Goal: Information Seeking & Learning: Learn about a topic

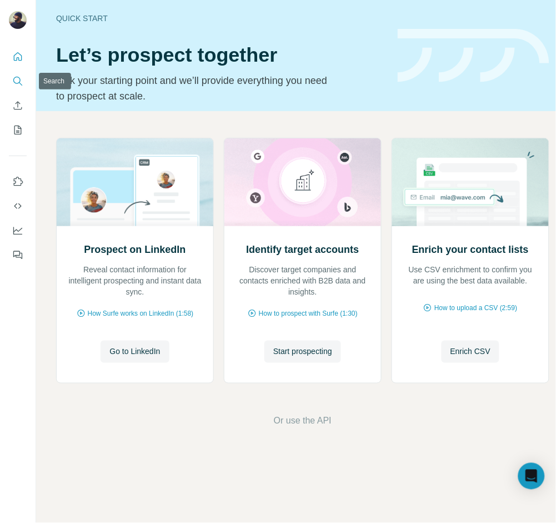
click at [18, 87] on button "Search" at bounding box center [18, 81] width 18 height 20
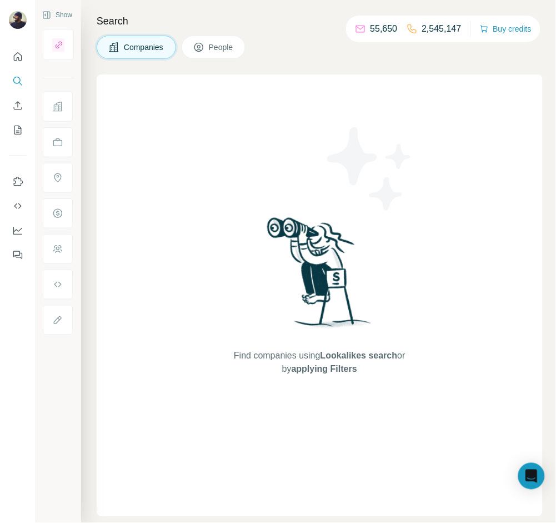
click at [56, 289] on icon at bounding box center [57, 284] width 11 height 11
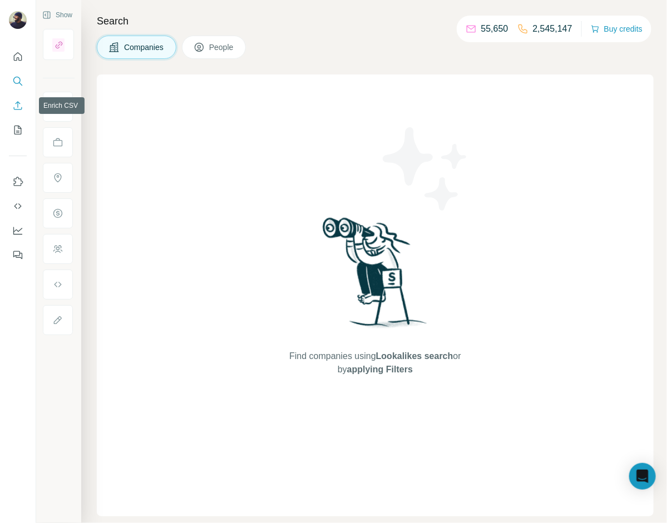
click at [14, 105] on icon "Enrich CSV" at bounding box center [17, 105] width 11 height 11
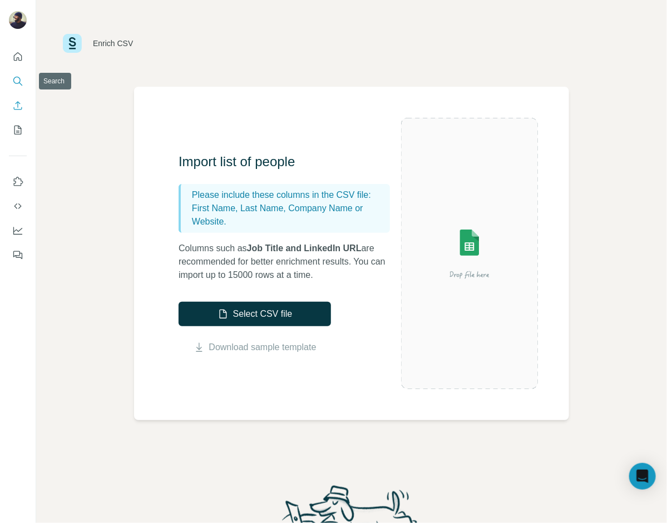
click at [20, 82] on icon "Search" at bounding box center [17, 81] width 11 height 11
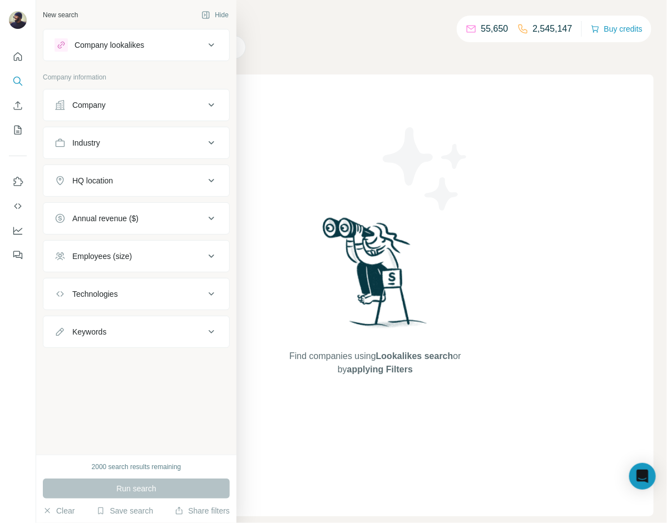
click at [90, 103] on div "Company" at bounding box center [88, 105] width 33 height 11
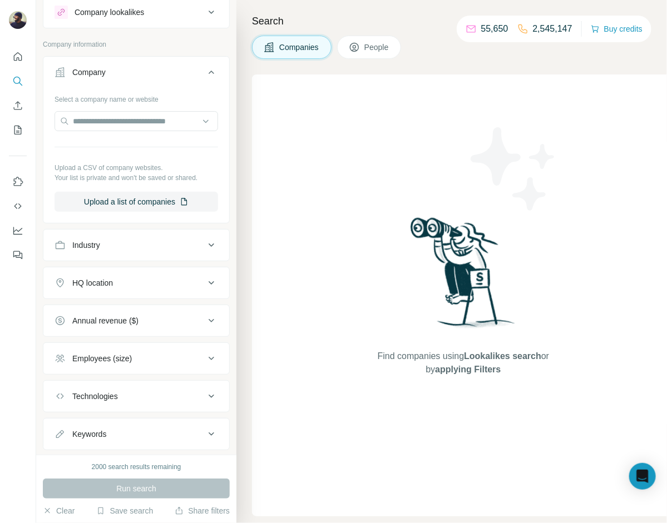
scroll to position [59, 0]
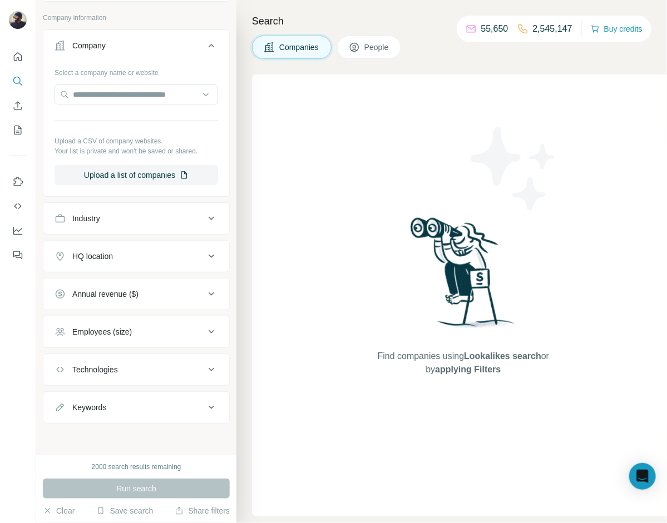
click at [157, 36] on button "Company" at bounding box center [136, 47] width 186 height 31
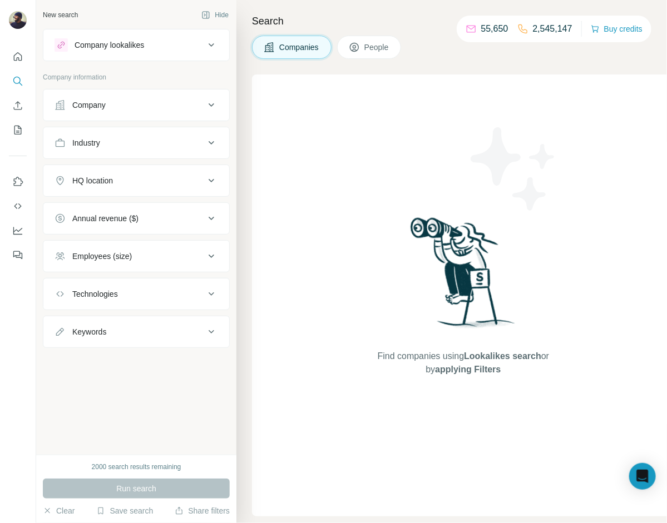
scroll to position [0, 0]
click at [294, 116] on div "Find companies using Lookalikes search or by applying Filters" at bounding box center [463, 295] width 423 height 442
click at [356, 54] on button "People" at bounding box center [369, 47] width 64 height 23
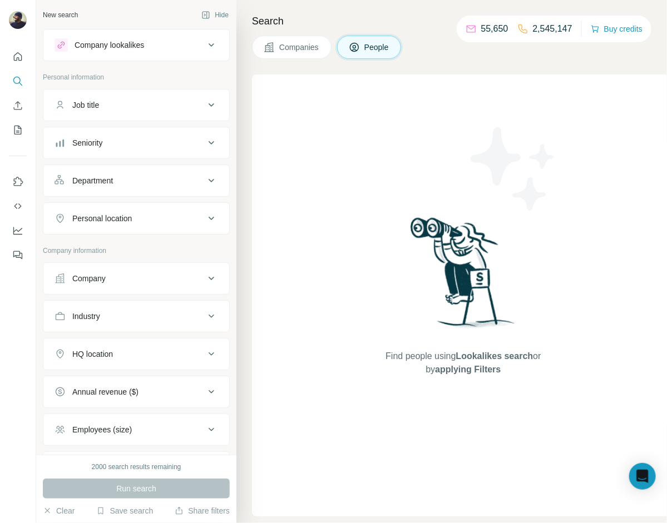
click at [290, 50] on span "Companies" at bounding box center [299, 47] width 41 height 11
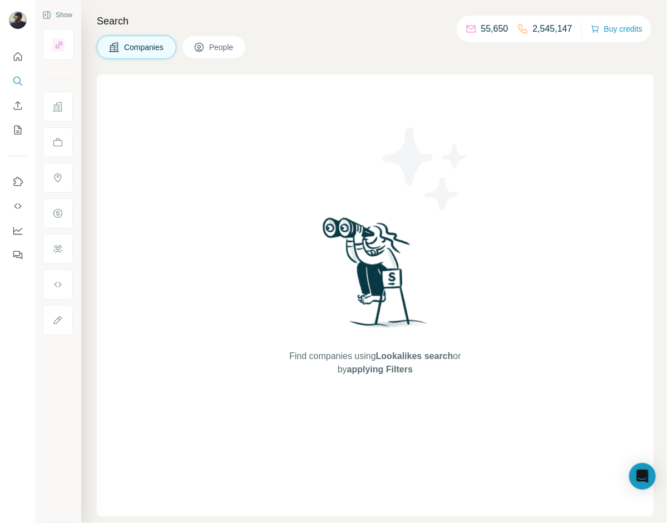
click at [216, 162] on div "Find companies using Lookalikes search or by applying Filters" at bounding box center [375, 295] width 556 height 442
click at [15, 81] on icon "Search" at bounding box center [17, 81] width 11 height 11
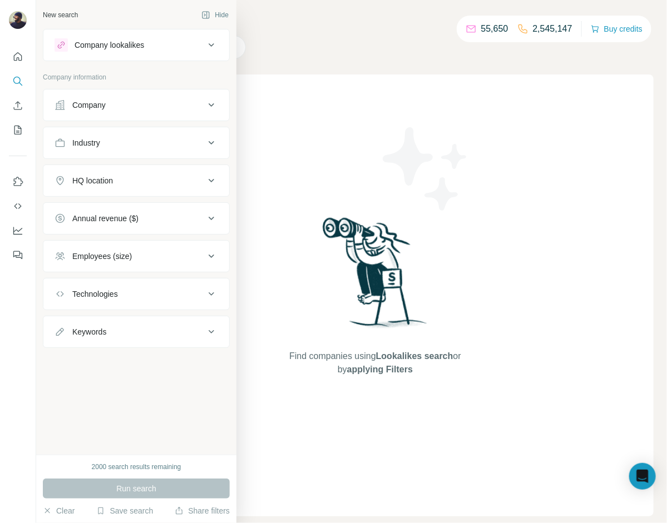
click at [140, 35] on button "Company lookalikes" at bounding box center [136, 45] width 186 height 27
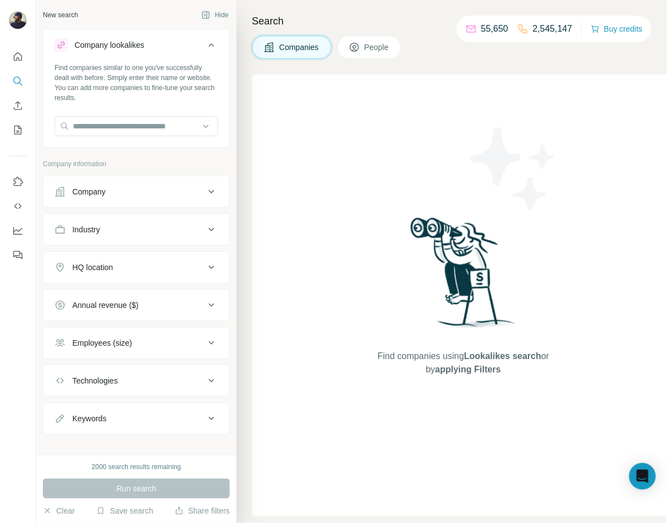
click at [133, 187] on div "Company" at bounding box center [129, 191] width 150 height 11
